Goal: Task Accomplishment & Management: Manage account settings

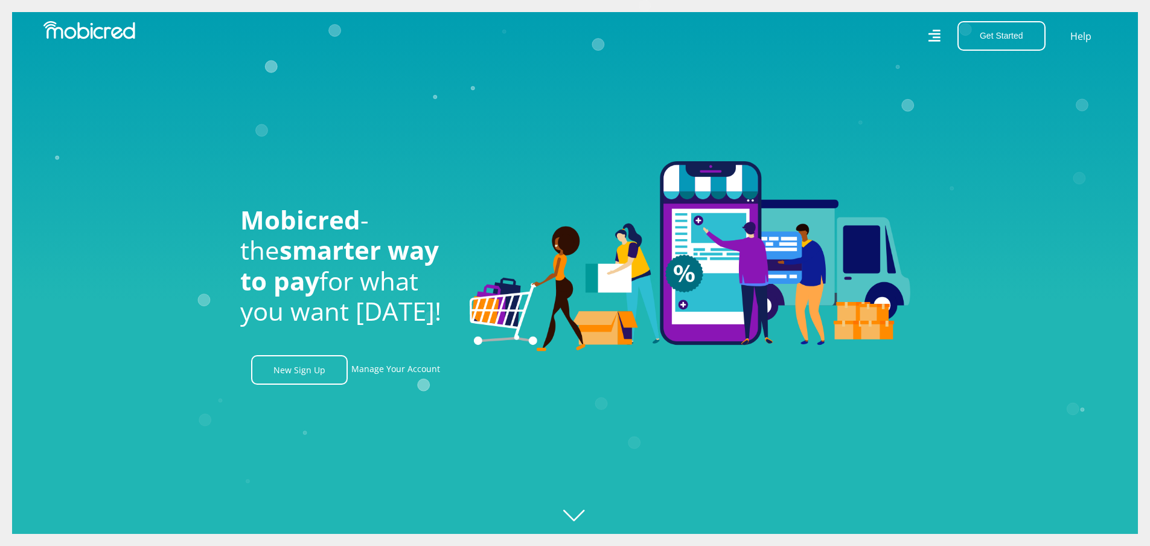
click at [938, 37] on icon at bounding box center [934, 36] width 13 height 13
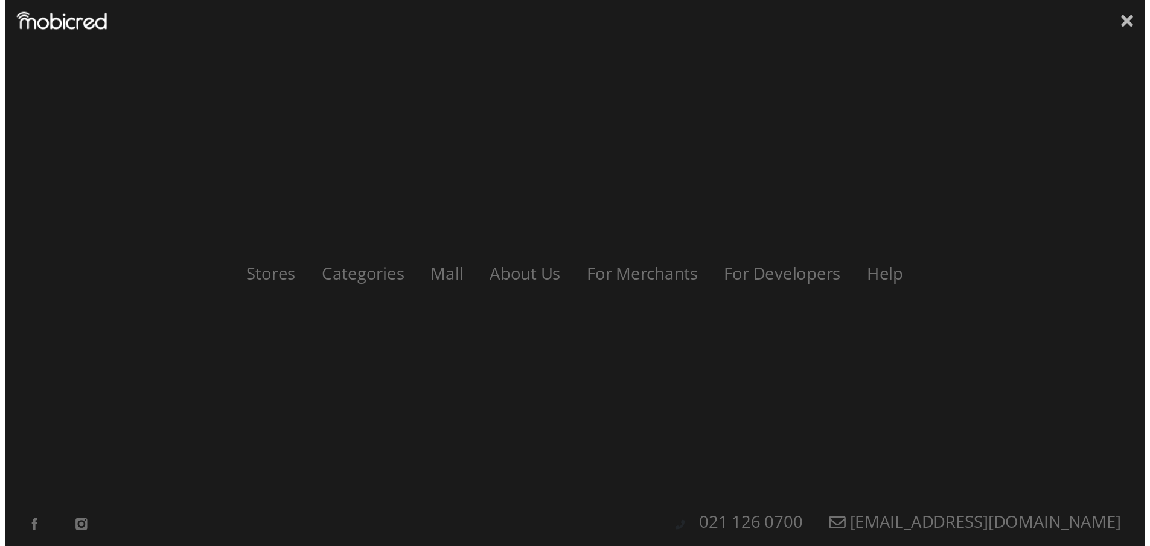
scroll to position [0, 1549]
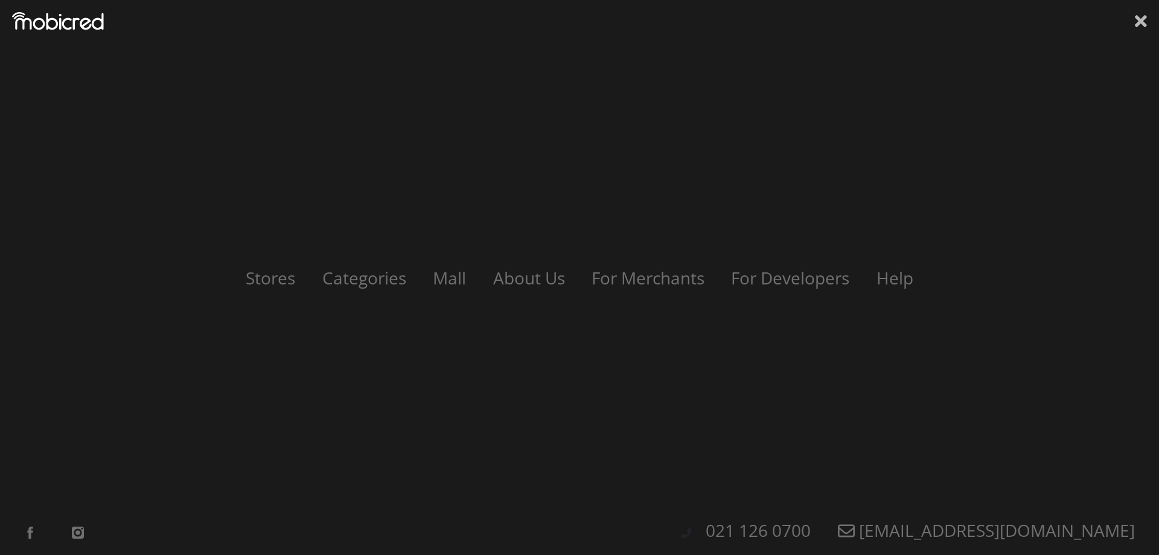
click at [1136, 18] on icon at bounding box center [1141, 21] width 12 height 12
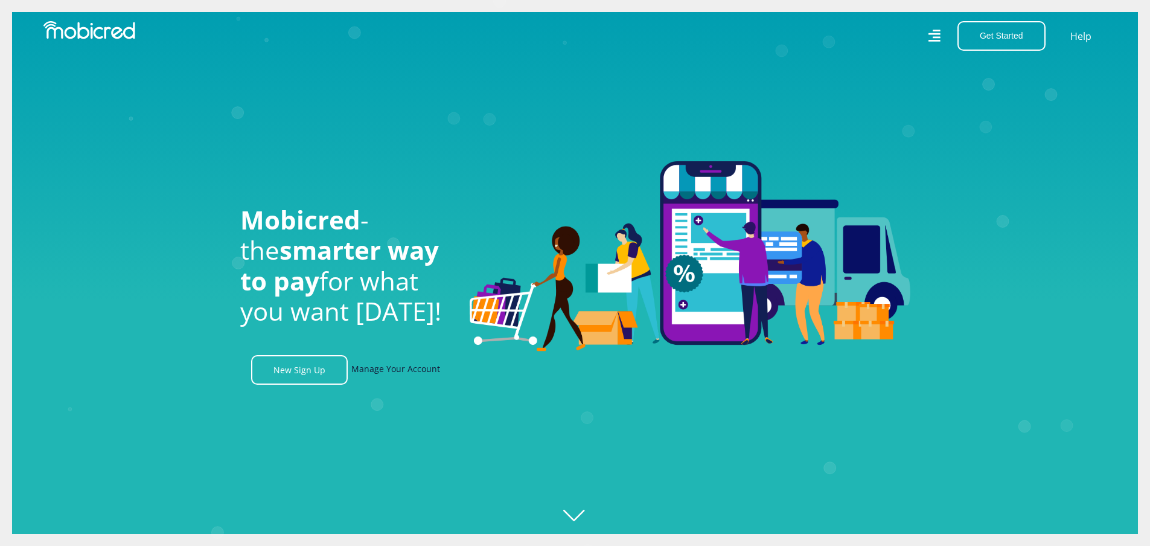
scroll to position [0, 2237]
click at [377, 371] on link "Manage Your Account" at bounding box center [395, 370] width 89 height 30
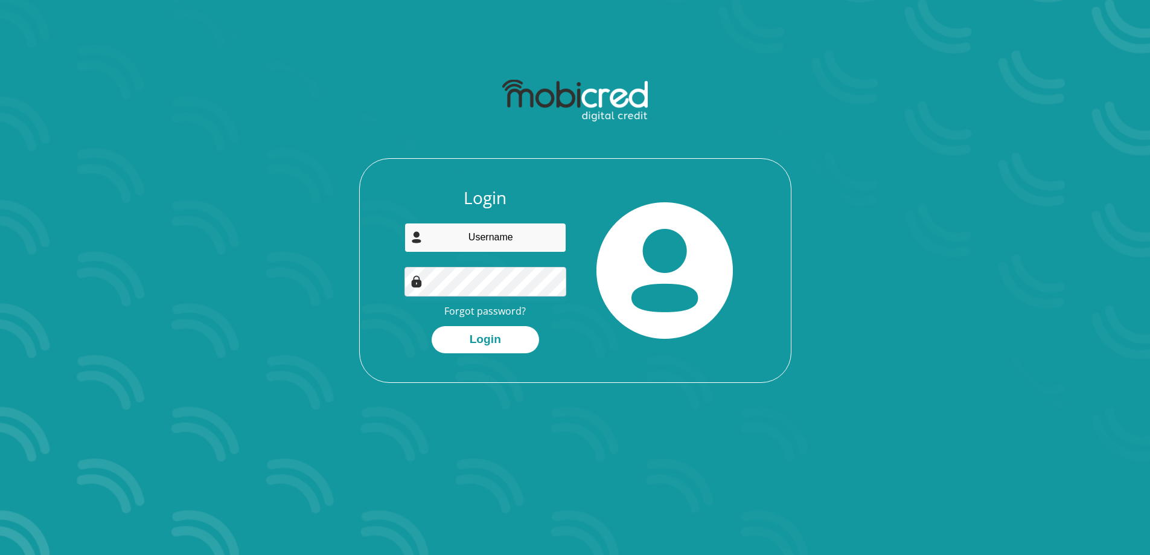
click at [484, 239] on input "email" at bounding box center [486, 238] width 162 height 30
type input "blair.thorns@gmail.com"
click at [483, 315] on link "Forgot password?" at bounding box center [485, 310] width 82 height 13
click at [494, 310] on link "Forgot password?" at bounding box center [485, 310] width 82 height 13
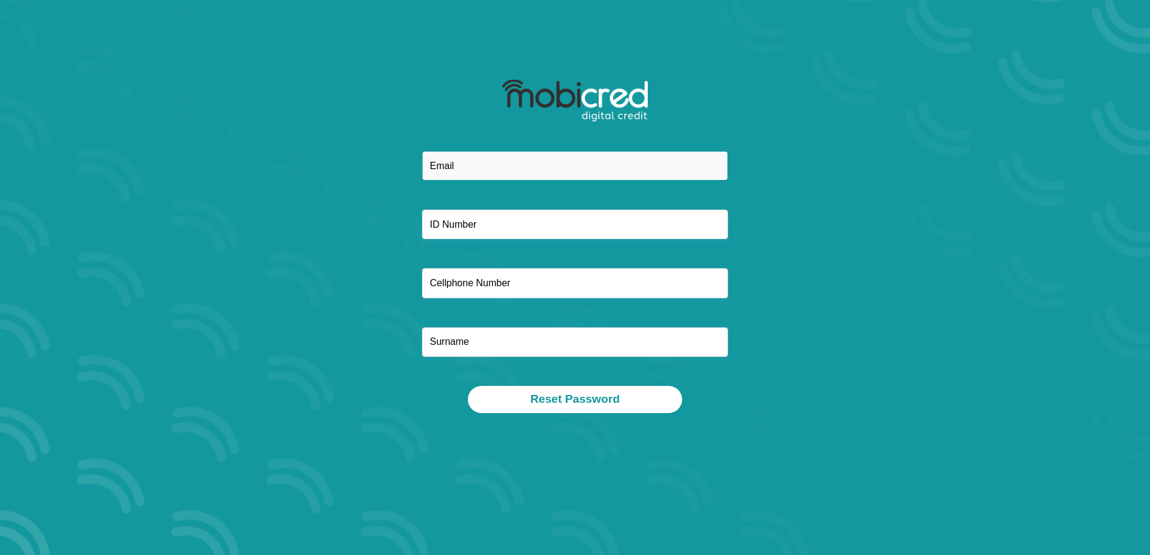
click at [491, 159] on input "email" at bounding box center [575, 166] width 306 height 30
type input "blair.thorns@gmail.com"
type input "0636538554"
type input "Thorns"
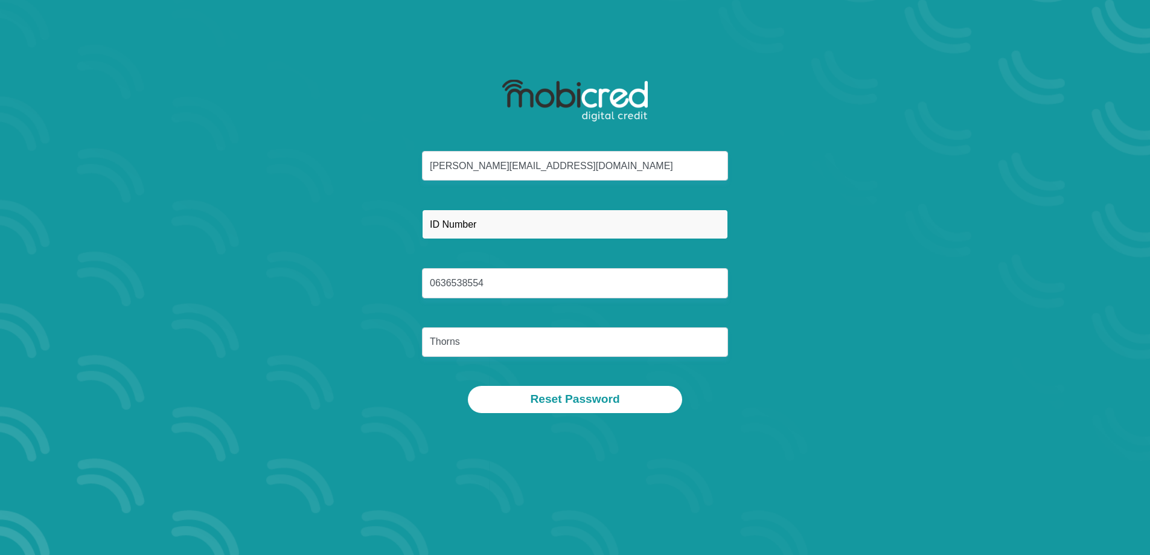
click at [516, 224] on input "text" at bounding box center [575, 225] width 306 height 30
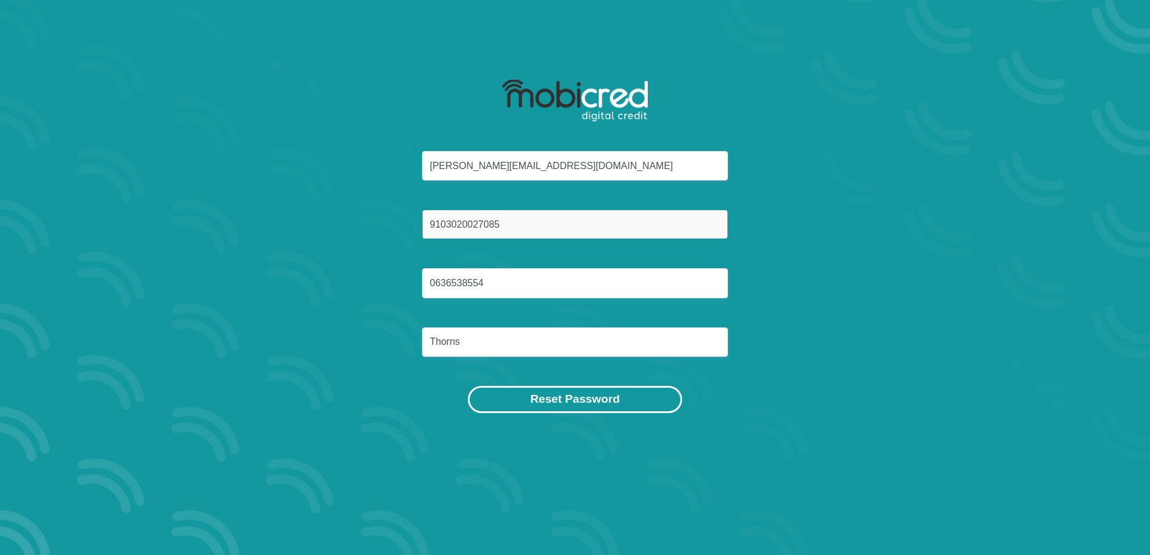
type input "9103020027085"
click at [569, 408] on button "Reset Password" at bounding box center [575, 399] width 214 height 27
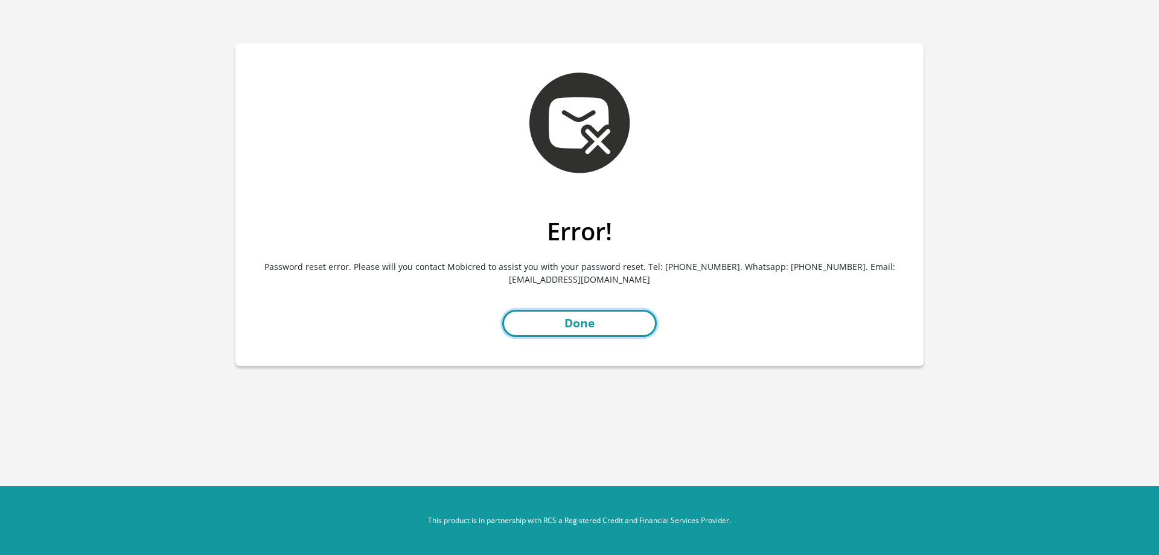
click at [551, 323] on link "Done" at bounding box center [579, 323] width 155 height 27
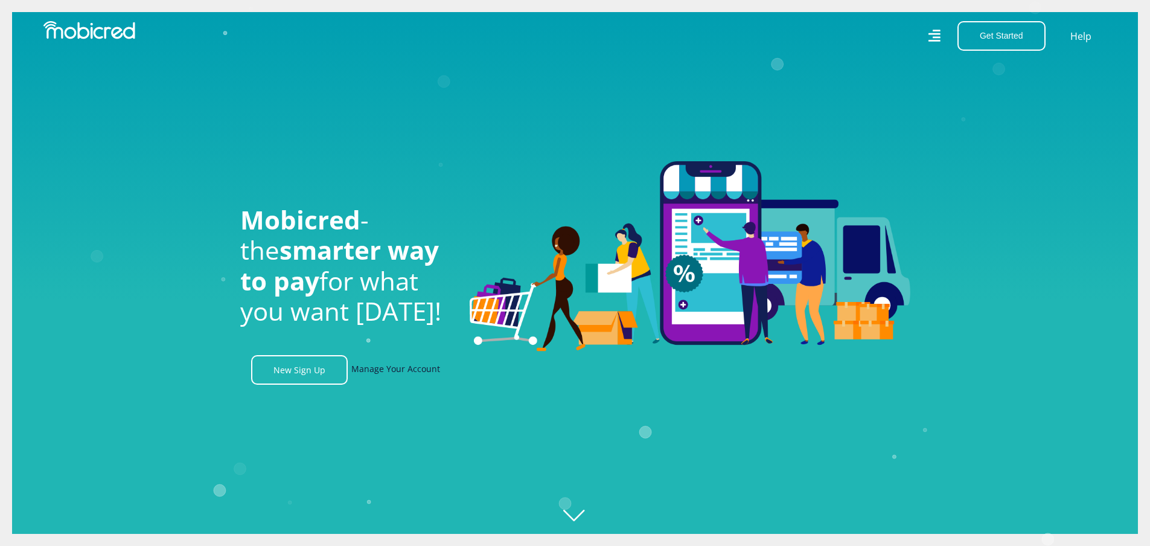
click at [399, 375] on link "Manage Your Account" at bounding box center [395, 370] width 89 height 30
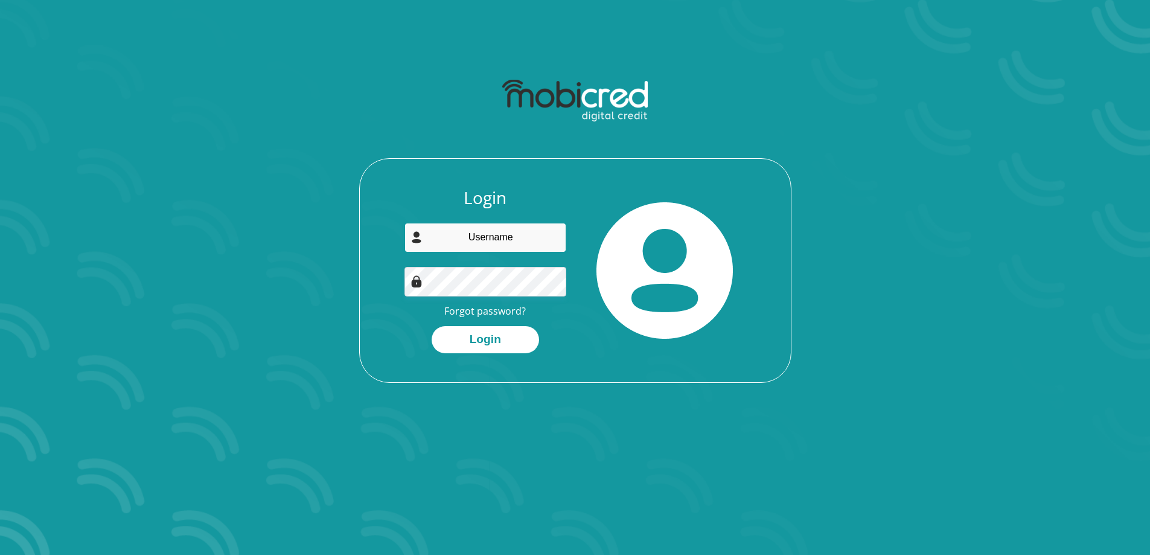
click at [510, 238] on input "email" at bounding box center [486, 238] width 162 height 30
click at [487, 230] on input "email" at bounding box center [486, 238] width 162 height 30
type input "[EMAIL_ADDRESS][DOMAIN_NAME]"
click at [488, 306] on link "Forgot password?" at bounding box center [485, 310] width 82 height 13
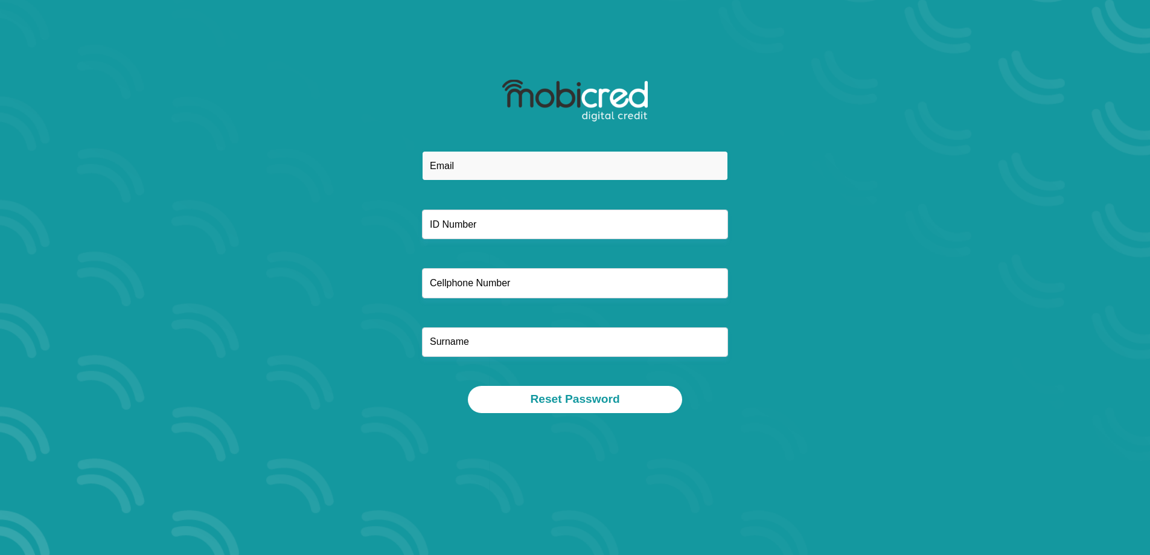
click at [507, 172] on input "email" at bounding box center [575, 166] width 306 height 30
type input "[EMAIL_ADDRESS][DOMAIN_NAME]"
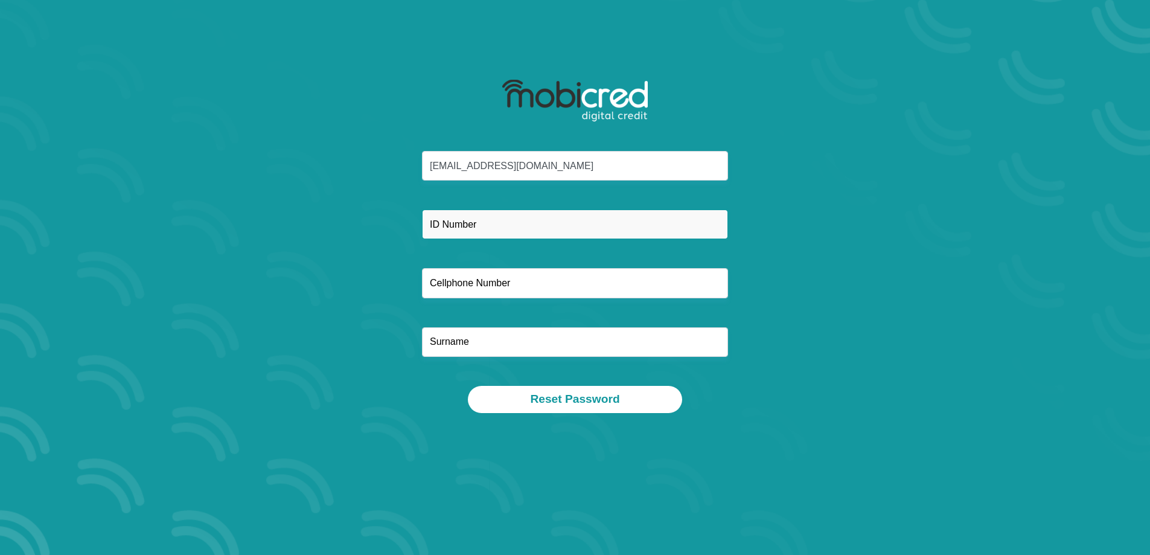
click at [487, 220] on input "text" at bounding box center [575, 225] width 306 height 30
type input "9009100024084"
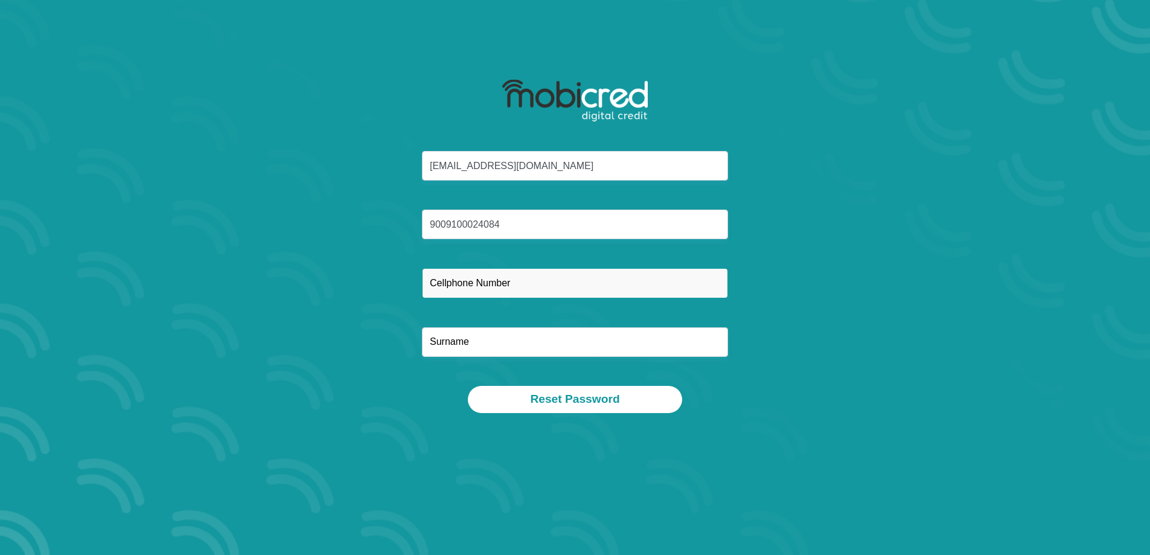
click at [436, 283] on input "text" at bounding box center [575, 283] width 306 height 30
type input "0827825533"
type input "Carreira"
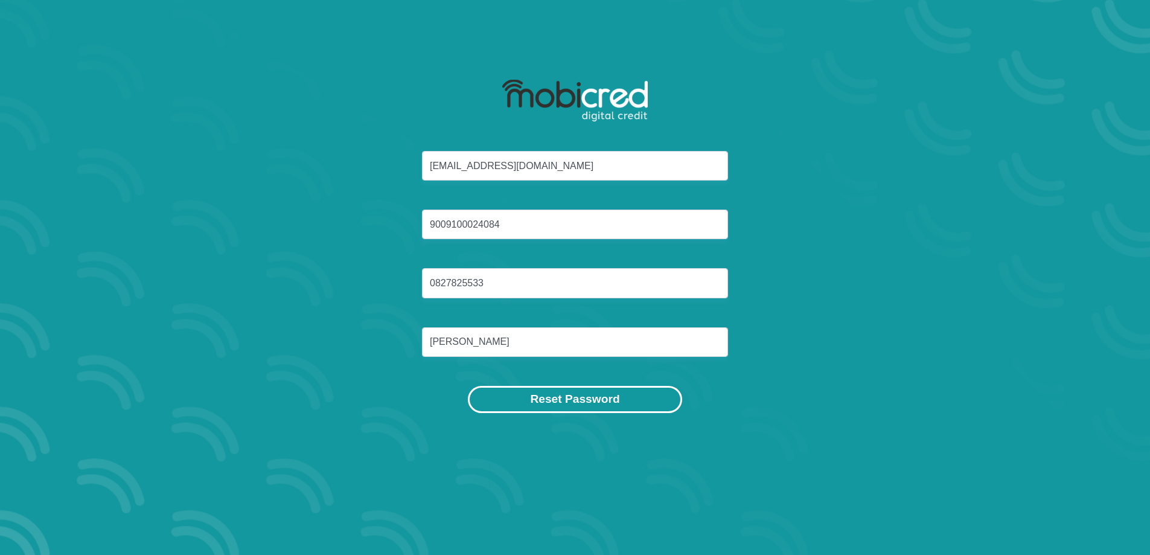
click at [552, 406] on button "Reset Password" at bounding box center [575, 399] width 214 height 27
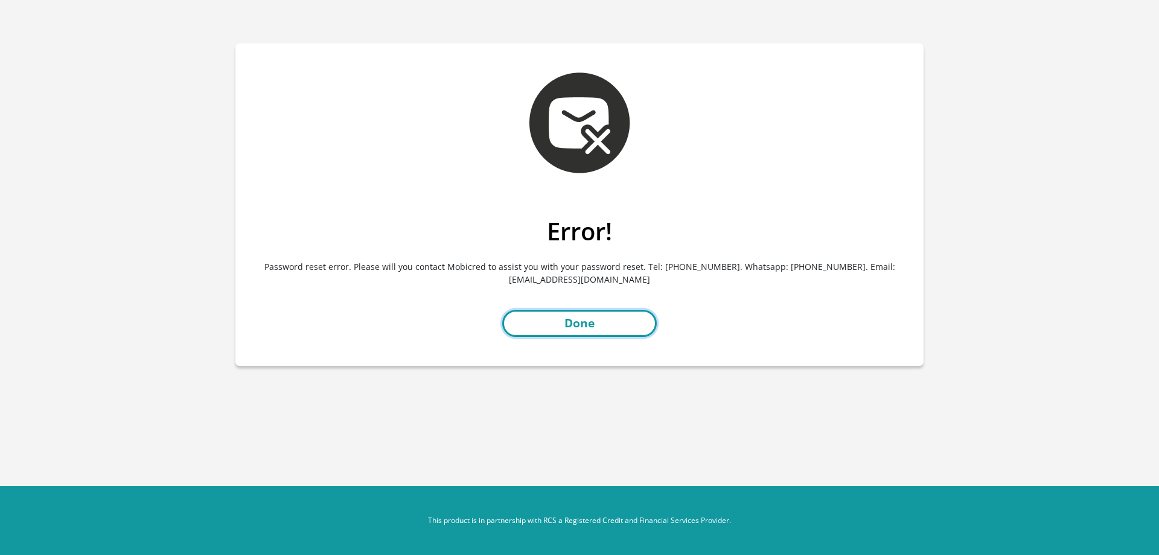
click at [611, 319] on link "Done" at bounding box center [579, 323] width 155 height 27
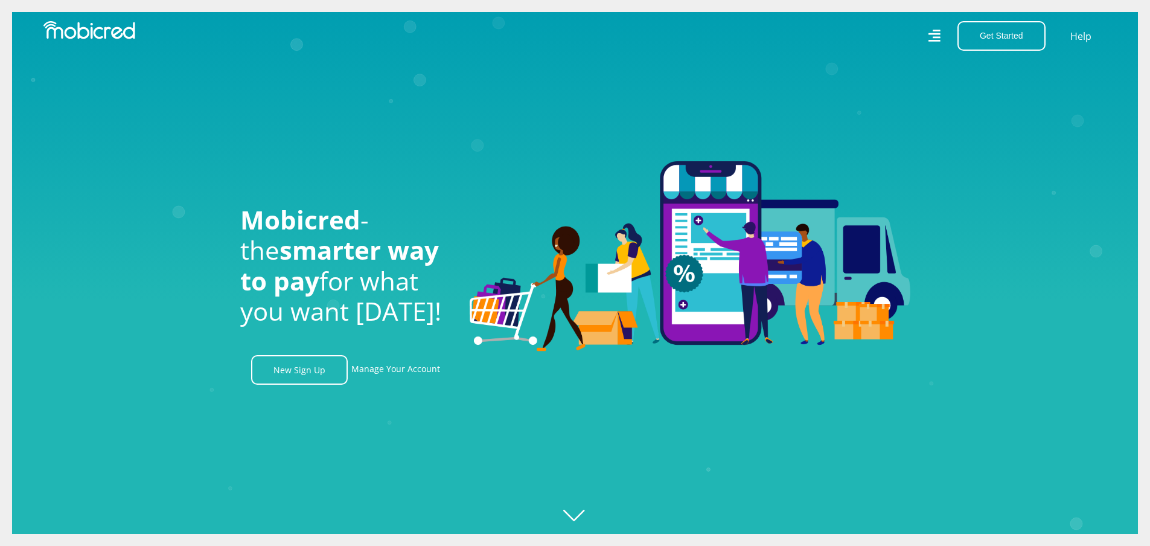
scroll to position [0, 104]
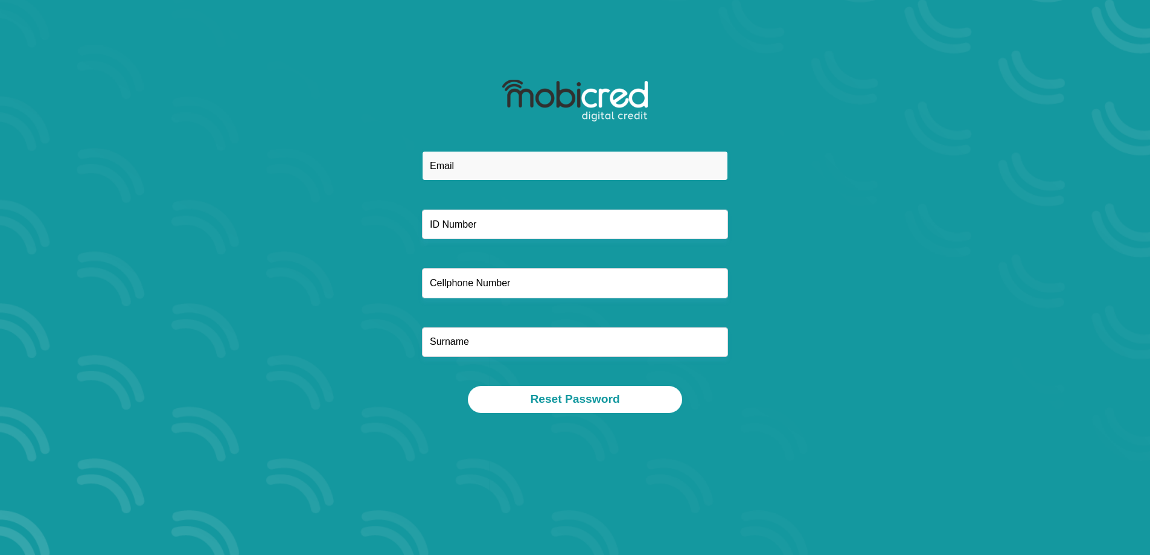
click at [490, 166] on input "email" at bounding box center [575, 166] width 306 height 30
type input "[PERSON_NAME][EMAIL_ADDRESS][DOMAIN_NAME]"
type input "0636538554"
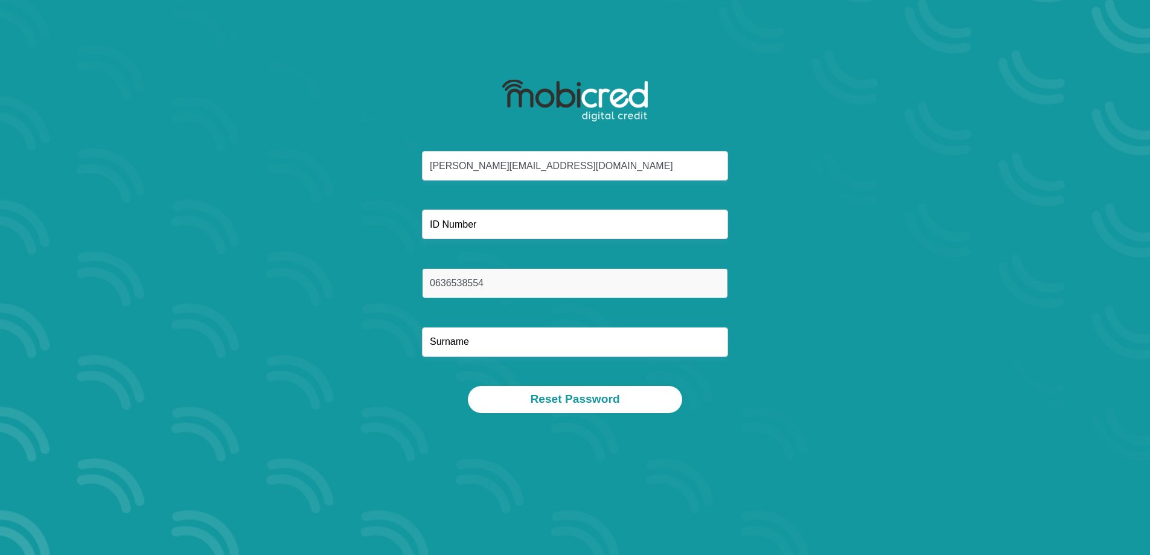
type input "Thorns"
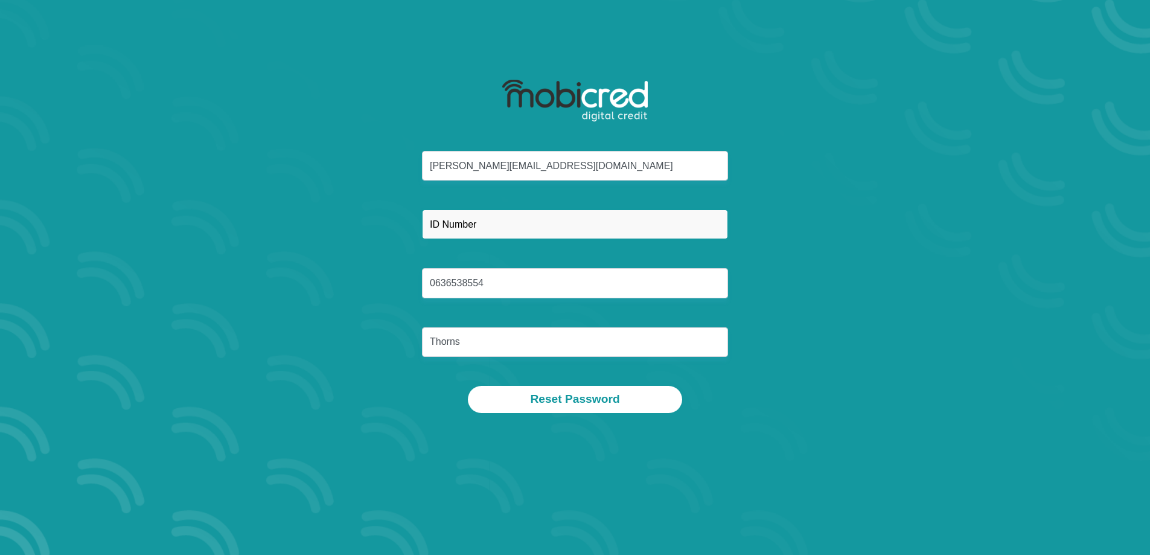
click at [514, 225] on input "text" at bounding box center [575, 225] width 306 height 30
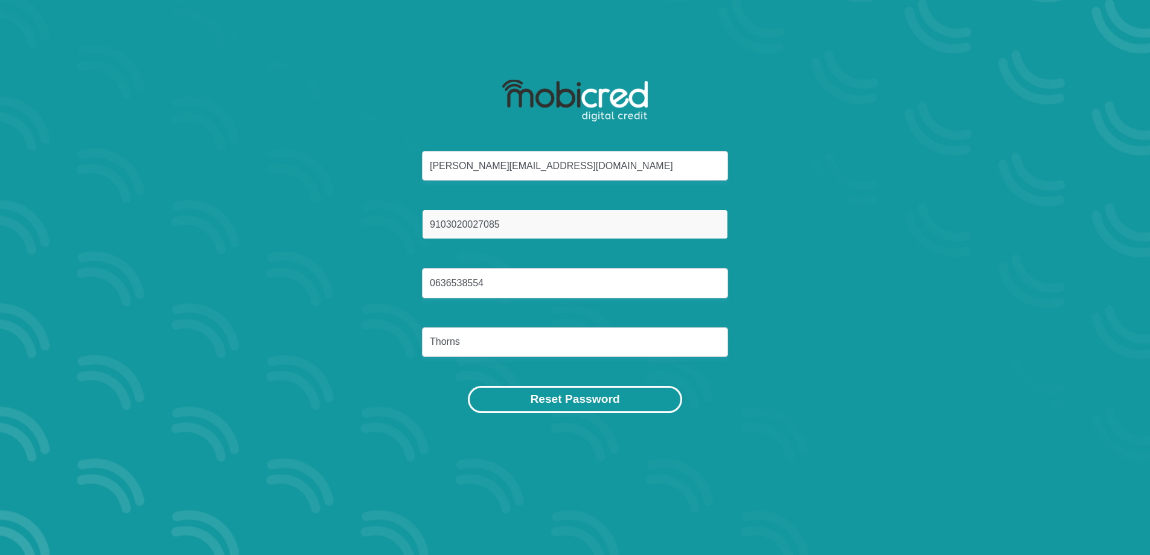
type input "9103020027085"
click at [577, 395] on button "Reset Password" at bounding box center [575, 399] width 214 height 27
